Goal: Transaction & Acquisition: Purchase product/service

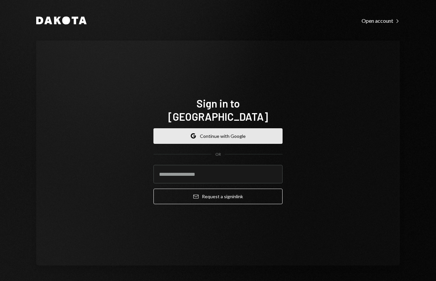
click at [214, 132] on button "Google Continue with Google" at bounding box center [218, 135] width 129 height 15
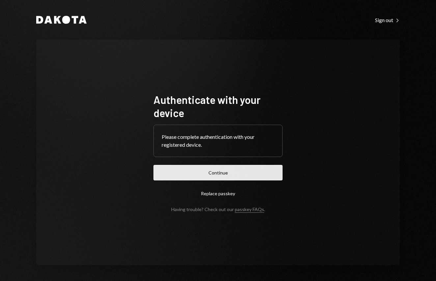
click at [190, 173] on button "Continue" at bounding box center [218, 172] width 129 height 15
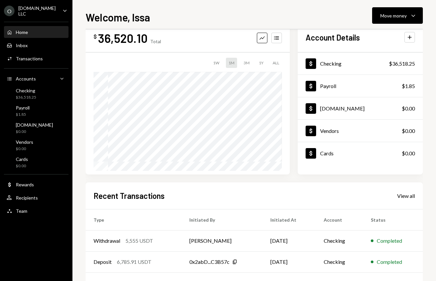
scroll to position [85, 0]
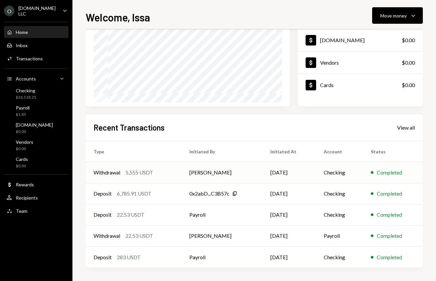
click at [174, 172] on td "Withdrawal 5,555 USDT" at bounding box center [134, 172] width 96 height 21
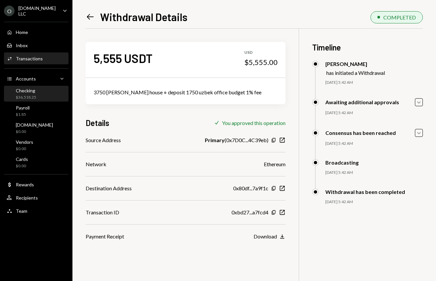
click at [23, 93] on div "Checking $36,518.25" at bounding box center [26, 94] width 20 height 13
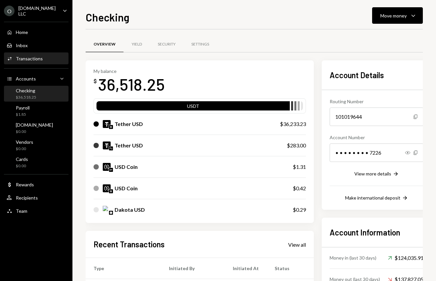
click at [33, 60] on div "Transactions" at bounding box center [29, 59] width 27 height 6
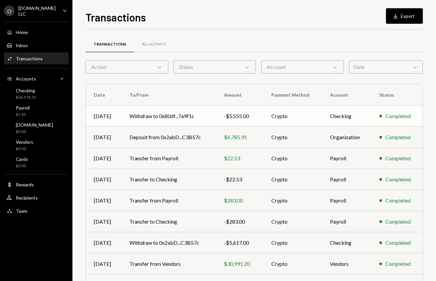
click at [204, 118] on td "Withdraw to 0x80df...7a9f1c" at bounding box center [169, 115] width 95 height 21
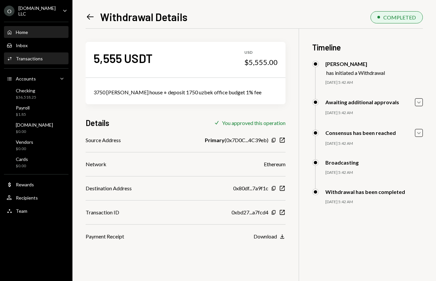
click at [29, 30] on div "Home Home" at bounding box center [36, 32] width 59 height 6
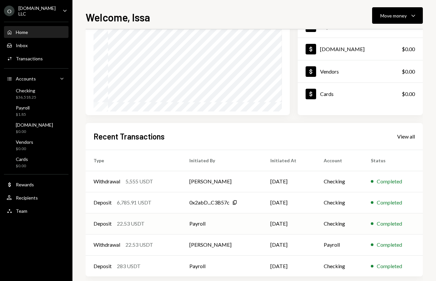
scroll to position [85, 0]
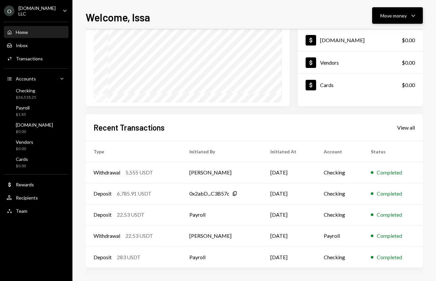
click at [390, 13] on div "Move money" at bounding box center [394, 15] width 26 height 7
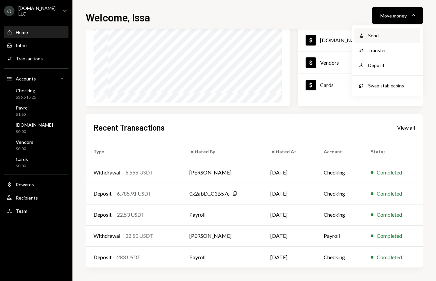
click at [393, 40] on div "Withdraw Send" at bounding box center [388, 35] width 66 height 15
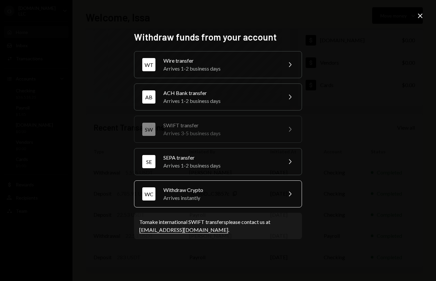
click at [234, 193] on div "Withdraw Crypto" at bounding box center [221, 190] width 115 height 8
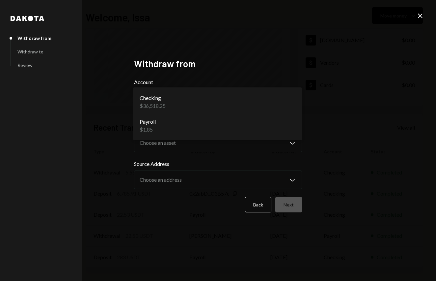
click at [171, 103] on body "**********" at bounding box center [218, 140] width 436 height 281
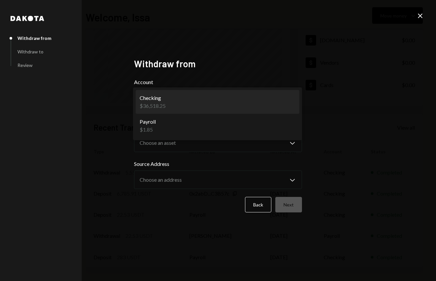
select select "**********"
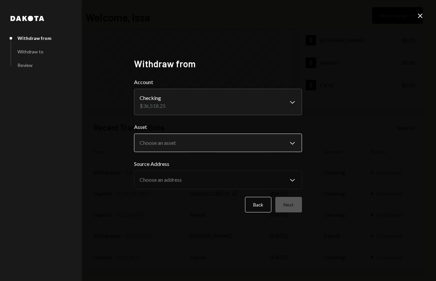
click at [175, 146] on body "**********" at bounding box center [218, 140] width 436 height 281
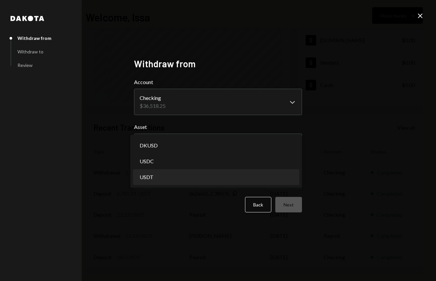
select select "****"
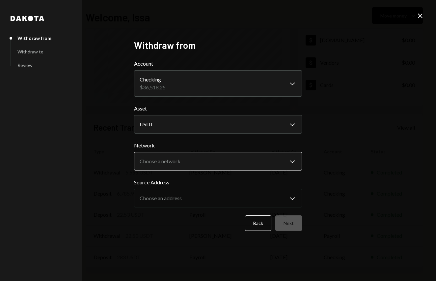
click at [175, 164] on body "**********" at bounding box center [218, 140] width 436 height 281
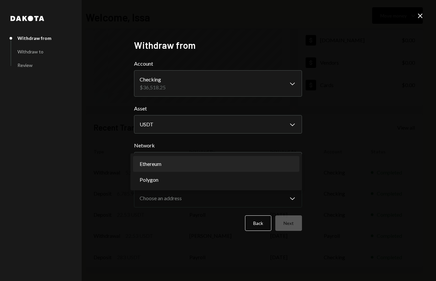
select select "**********"
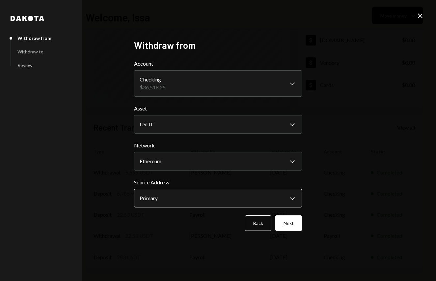
click at [169, 198] on body "**********" at bounding box center [218, 140] width 436 height 281
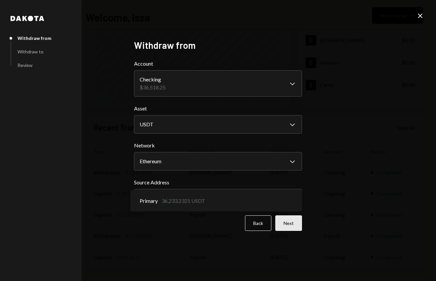
click at [301, 225] on button "Next" at bounding box center [289, 222] width 27 height 15
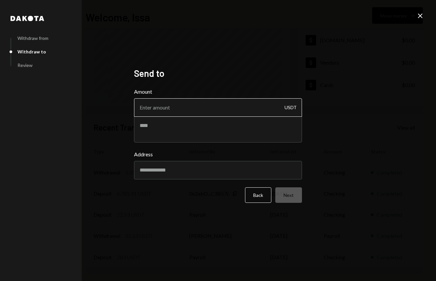
click at [186, 106] on input "Amount" at bounding box center [218, 107] width 168 height 18
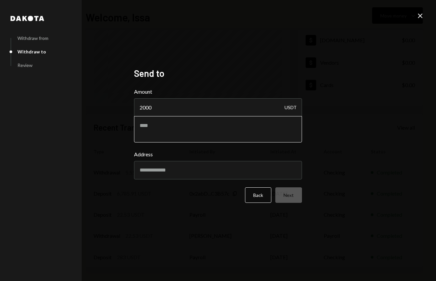
type input "2000"
click at [165, 131] on textarea at bounding box center [218, 129] width 168 height 26
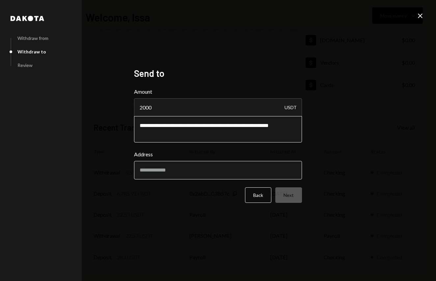
type textarea "**********"
click at [153, 164] on input "Address" at bounding box center [218, 170] width 168 height 18
paste input "**********"
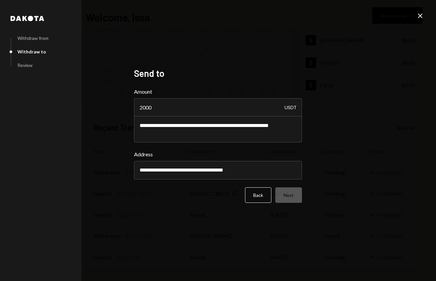
type input "**********"
click at [161, 213] on div "**********" at bounding box center [218, 141] width 168 height 146
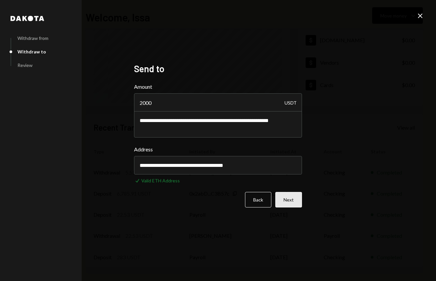
click at [296, 197] on button "Next" at bounding box center [289, 199] width 27 height 15
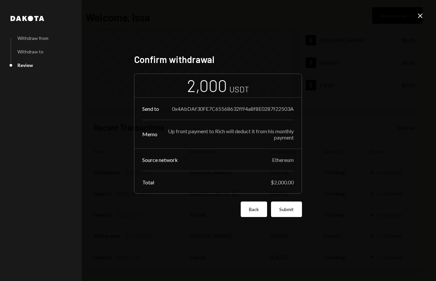
click at [250, 204] on button "Back" at bounding box center [254, 208] width 26 height 15
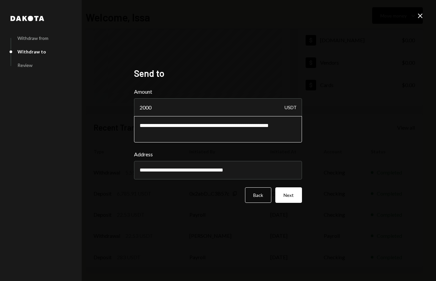
click at [150, 127] on textarea "**********" at bounding box center [218, 129] width 168 height 26
click at [266, 134] on textarea "**********" at bounding box center [218, 129] width 168 height 26
type textarea "**********"
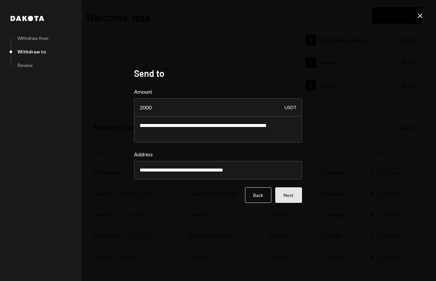
click at [291, 198] on button "Next" at bounding box center [289, 194] width 27 height 15
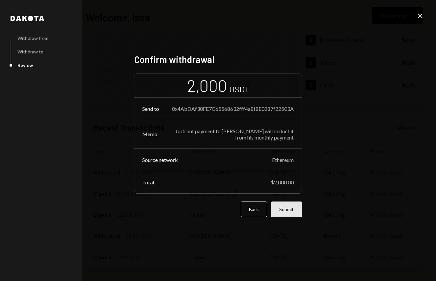
click at [292, 211] on button "Submit" at bounding box center [286, 208] width 31 height 15
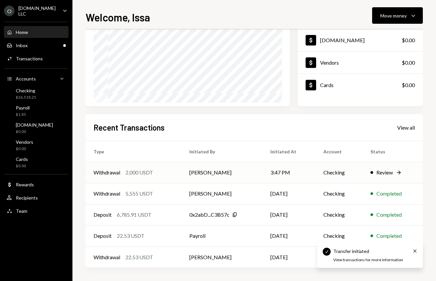
click at [388, 169] on div "Review" at bounding box center [385, 172] width 16 height 8
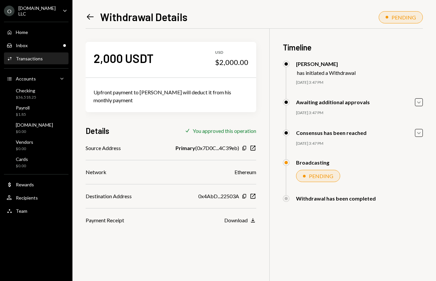
click at [28, 59] on div "Transactions" at bounding box center [29, 59] width 27 height 6
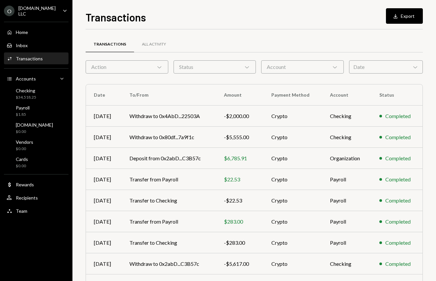
click at [381, 63] on div "Date Chevron Down" at bounding box center [386, 66] width 74 height 13
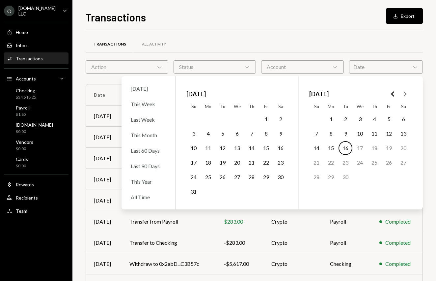
click at [203, 93] on span "[DATE]" at bounding box center [196, 94] width 19 height 15
click at [393, 95] on polygon "Go to the Previous Month" at bounding box center [392, 93] width 3 height 5
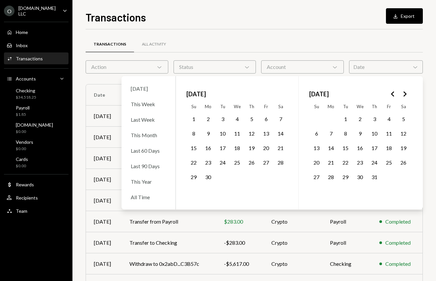
click at [195, 119] on button "1" at bounding box center [194, 119] width 14 height 14
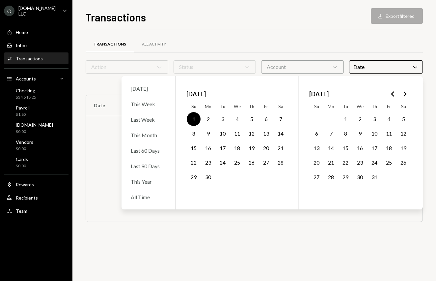
click at [209, 177] on button "30" at bounding box center [208, 177] width 14 height 14
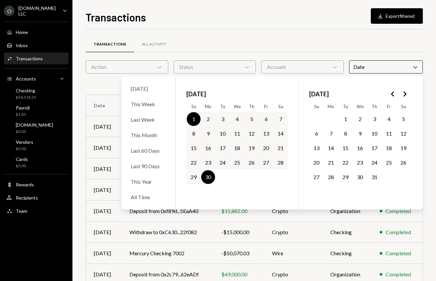
click at [309, 28] on div "Transactions Download Export filtered Transactions All Activity Action Chevron …" at bounding box center [255, 145] width 338 height 272
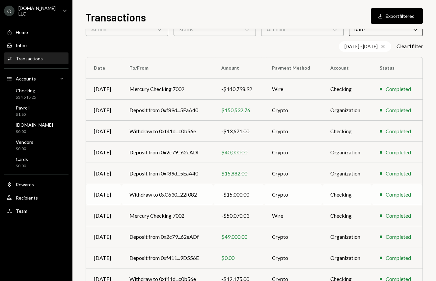
scroll to position [74, 0]
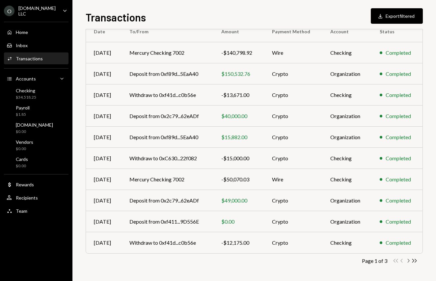
click at [408, 259] on icon "button" at bounding box center [409, 261] width 2 height 4
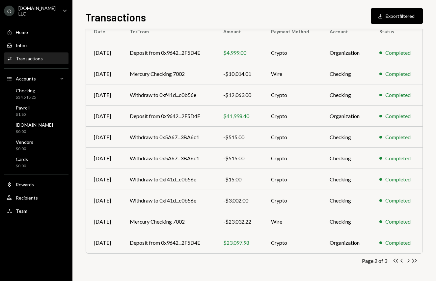
click at [410, 261] on icon "Chevron Right" at bounding box center [408, 260] width 6 height 6
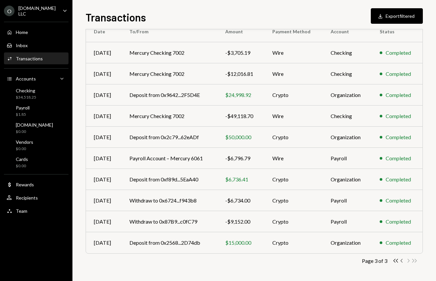
click at [402, 260] on icon "button" at bounding box center [402, 261] width 2 height 4
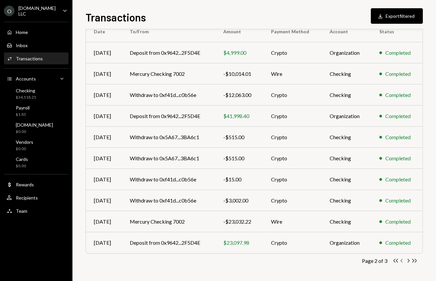
click at [403, 260] on icon "Chevron Left" at bounding box center [402, 260] width 6 height 6
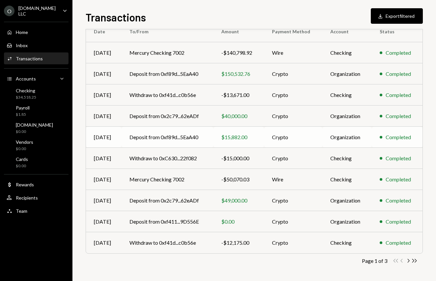
scroll to position [0, 0]
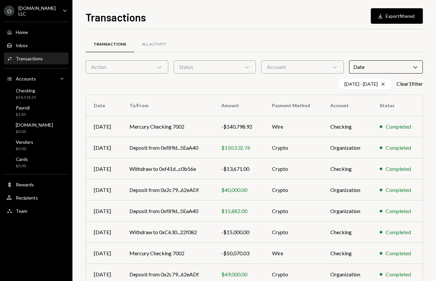
click at [203, 67] on div "Status Chevron Down" at bounding box center [215, 66] width 83 height 13
click at [218, 67] on div "Status Chevron Down" at bounding box center [215, 66] width 83 height 13
click at [239, 72] on div "Status Chevron Down" at bounding box center [215, 66] width 83 height 13
click at [117, 60] on div "Transactions All Activity" at bounding box center [255, 48] width 338 height 24
click at [125, 71] on div "Action Chevron Down" at bounding box center [127, 66] width 83 height 13
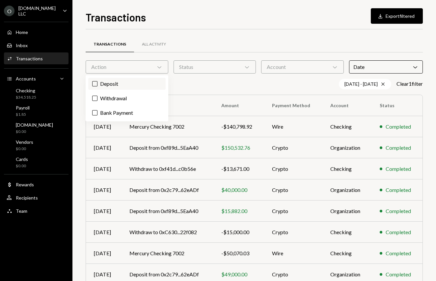
click at [117, 83] on label "Deposit" at bounding box center [126, 84] width 77 height 12
click at [98, 83] on button "Deposit" at bounding box center [94, 83] width 5 height 5
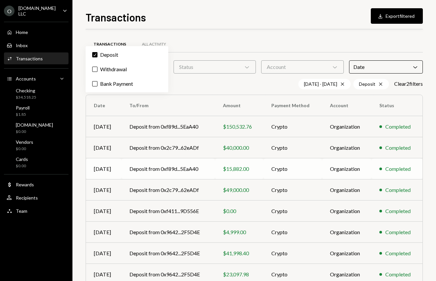
scroll to position [74, 0]
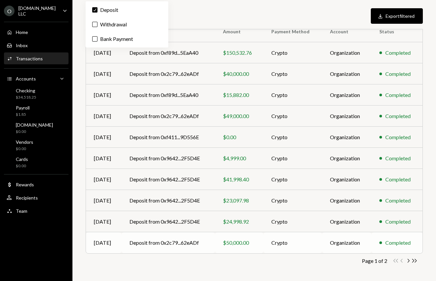
click at [211, 242] on td "Deposit from 0x2c79...62eADf" at bounding box center [169, 242] width 94 height 21
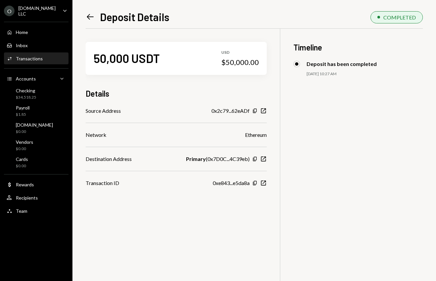
click at [88, 18] on icon at bounding box center [90, 17] width 7 height 6
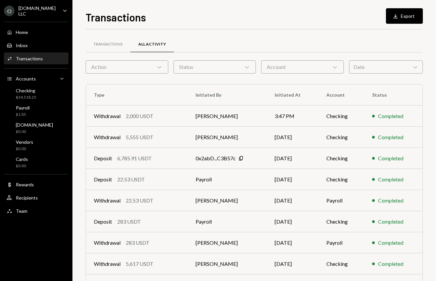
click at [396, 63] on div "Date Chevron Down" at bounding box center [386, 66] width 74 height 13
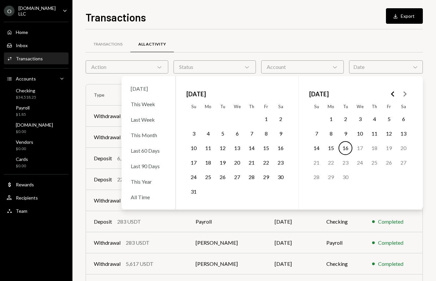
click at [390, 92] on icon "Go to the Previous Month" at bounding box center [393, 94] width 8 height 8
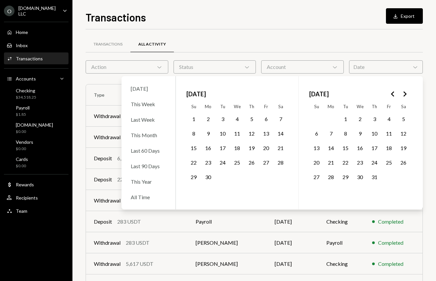
click at [396, 93] on icon "Go to the Previous Month" at bounding box center [393, 94] width 8 height 8
click at [405, 93] on icon "Go to the Next Month" at bounding box center [405, 94] width 8 height 8
click at [193, 117] on button "1" at bounding box center [194, 119] width 14 height 14
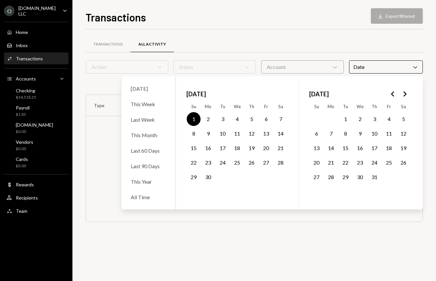
drag, startPoint x: 212, startPoint y: 178, endPoint x: 216, endPoint y: 179, distance: 4.1
click at [212, 178] on button "30" at bounding box center [208, 177] width 14 height 14
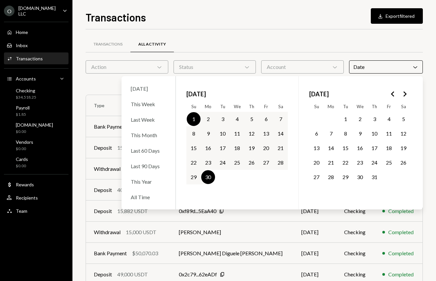
click at [381, 41] on div "Transactions All Activity" at bounding box center [255, 44] width 338 height 17
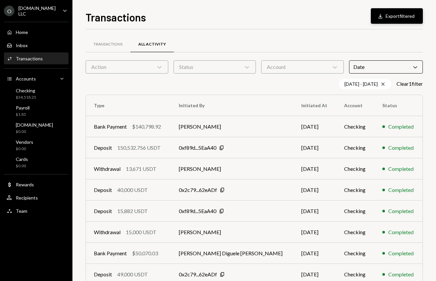
click at [397, 14] on button "Download Export filtered" at bounding box center [397, 15] width 52 height 15
click at [386, 63] on div "Date Chevron Down" at bounding box center [386, 66] width 74 height 13
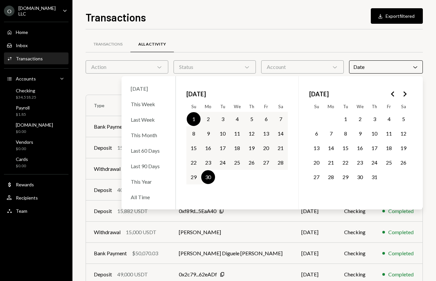
click at [189, 115] on button "1" at bounding box center [194, 119] width 14 height 14
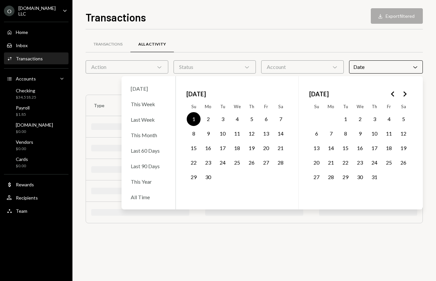
click at [193, 118] on button "1" at bounding box center [194, 119] width 14 height 14
click at [375, 133] on button "10" at bounding box center [375, 134] width 14 height 14
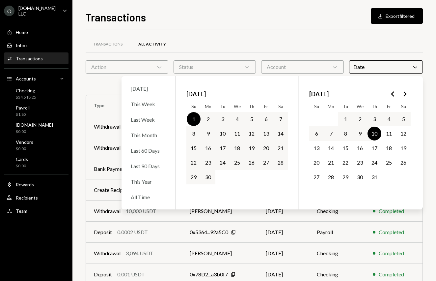
click at [319, 39] on div "Transactions All Activity" at bounding box center [255, 44] width 338 height 17
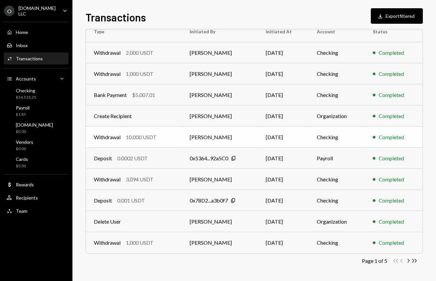
scroll to position [70, 0]
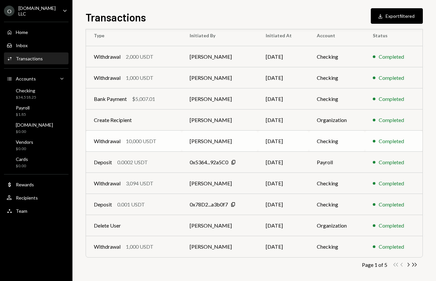
click at [236, 139] on td "[PERSON_NAME]" at bounding box center [220, 141] width 76 height 21
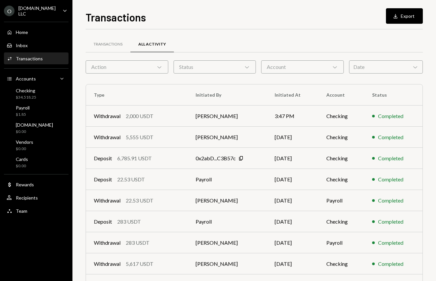
click at [381, 62] on div "Date Chevron Down" at bounding box center [386, 66] width 74 height 13
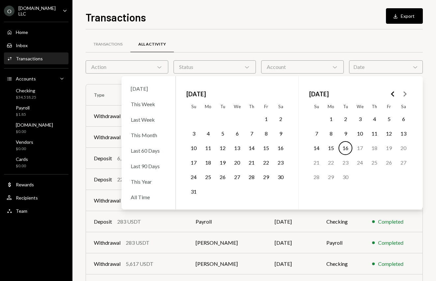
click at [396, 92] on icon "Go to the Previous Month" at bounding box center [393, 94] width 8 height 8
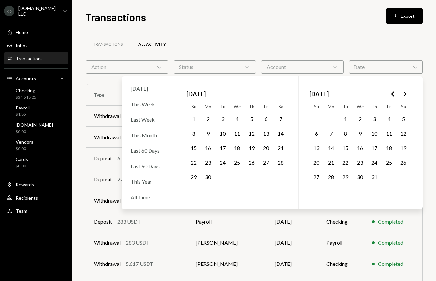
click at [194, 119] on button "1" at bounding box center [194, 119] width 14 height 14
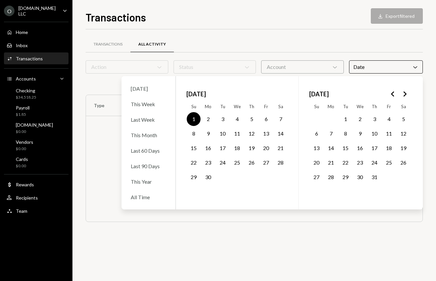
click at [375, 134] on button "10" at bounding box center [375, 134] width 14 height 14
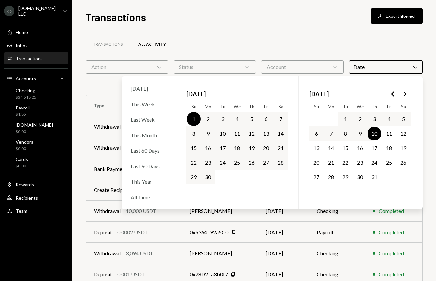
click at [347, 28] on div "Transactions Download Export filtered Transactions All Activity Action Chevron …" at bounding box center [255, 145] width 338 height 272
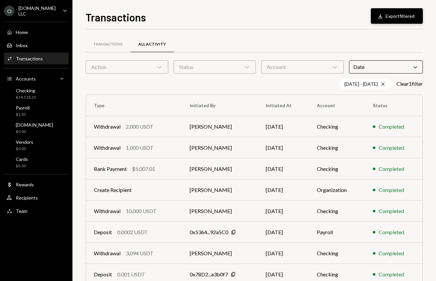
click at [396, 20] on button "Download Export filtered" at bounding box center [397, 15] width 52 height 15
